Goal: Find specific page/section: Find specific page/section

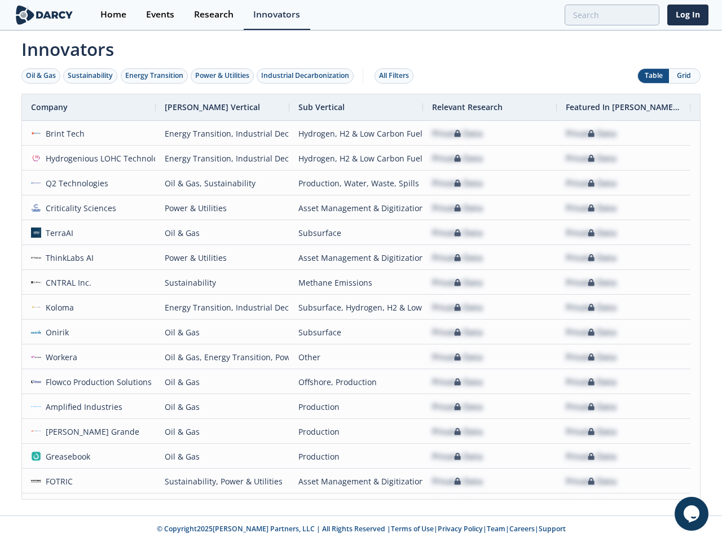
click at [41, 76] on div "Oil & Gas" at bounding box center [41, 76] width 30 height 10
click at [91, 76] on div "Sustainability" at bounding box center [90, 76] width 45 height 10
click at [155, 76] on div "Energy Transition" at bounding box center [154, 76] width 58 height 10
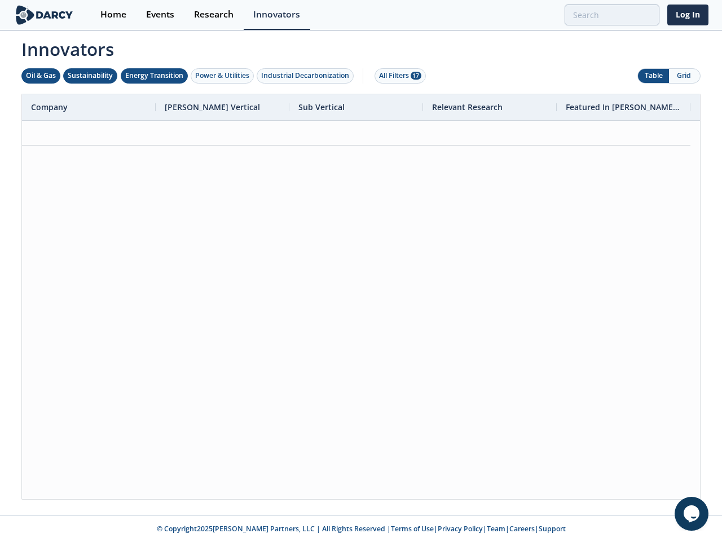
click at [223, 76] on div "Power & Utilities" at bounding box center [222, 76] width 54 height 10
click at [307, 76] on div "Industrial Decarbonization" at bounding box center [305, 76] width 88 height 10
click at [397, 76] on div "All Filters 28" at bounding box center [400, 76] width 42 height 10
